Goal: Information Seeking & Learning: Learn about a topic

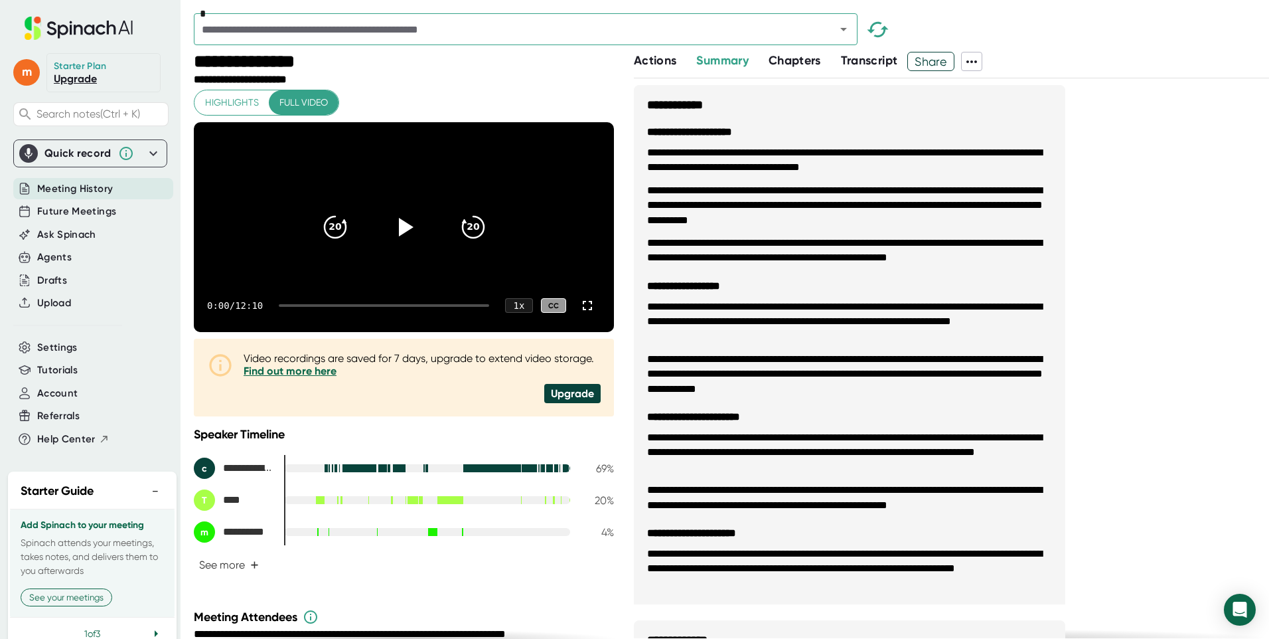
click at [863, 60] on span "Transcript" at bounding box center [869, 60] width 57 height 15
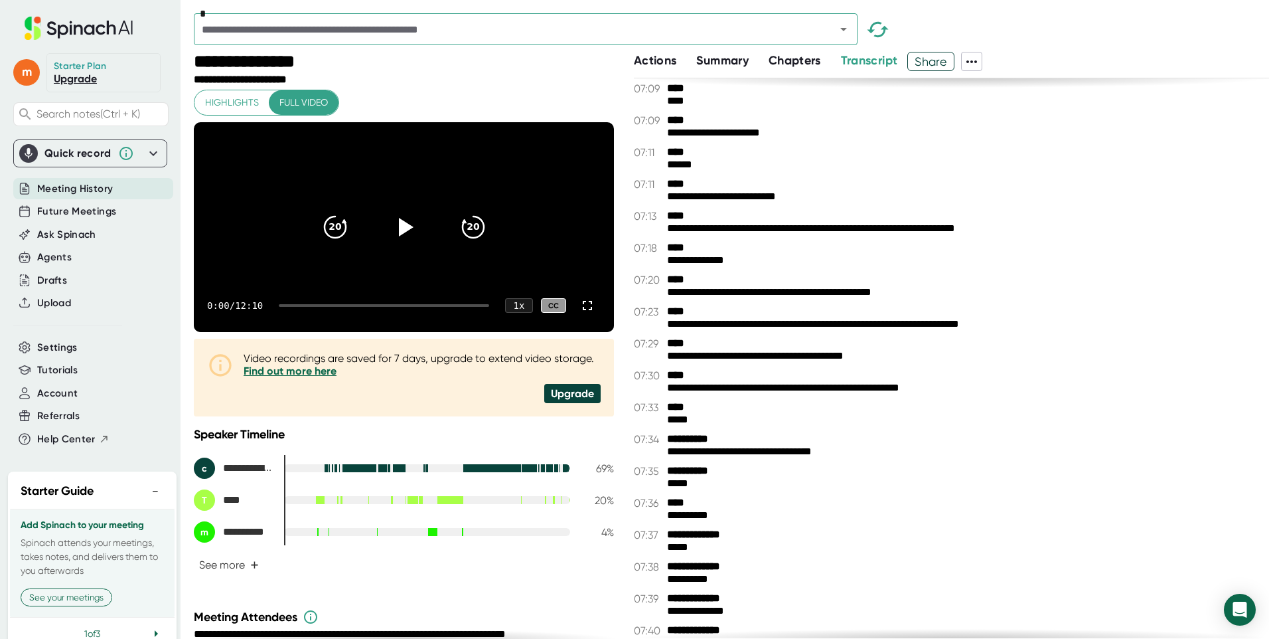
scroll to position [4453, 0]
